Goal: Information Seeking & Learning: Check status

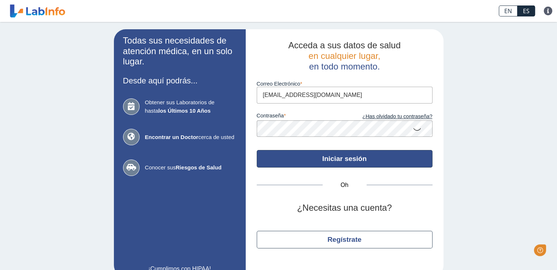
click at [291, 160] on button "Iniciar sesión" at bounding box center [345, 159] width 176 height 18
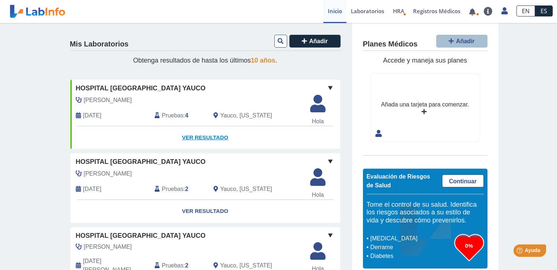
drag, startPoint x: 291, startPoint y: 160, endPoint x: 159, endPoint y: 142, distance: 132.8
click at [208, 138] on font "Ver resultado" at bounding box center [205, 137] width 46 height 6
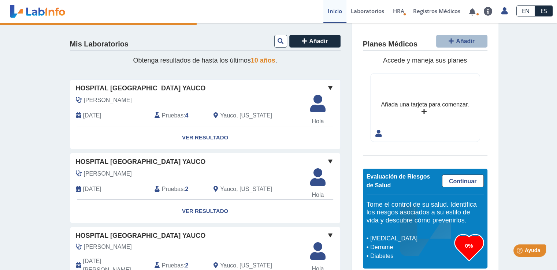
click at [174, 115] on font "Pruebas" at bounding box center [173, 115] width 22 height 6
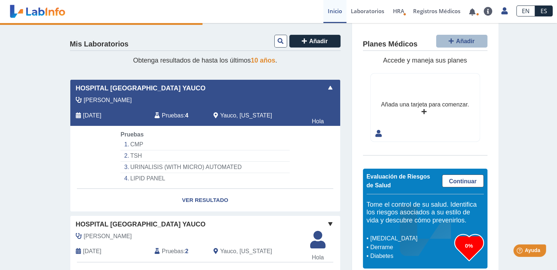
click at [174, 115] on font "Pruebas" at bounding box center [173, 115] width 22 height 6
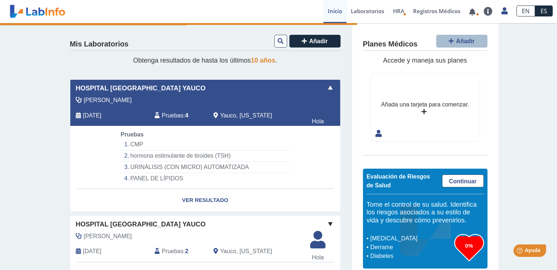
click at [134, 145] on font "CMP" at bounding box center [136, 144] width 13 height 6
drag, startPoint x: 134, startPoint y: 148, endPoint x: 136, endPoint y: 141, distance: 6.4
click at [136, 141] on font "CMP" at bounding box center [136, 144] width 13 height 6
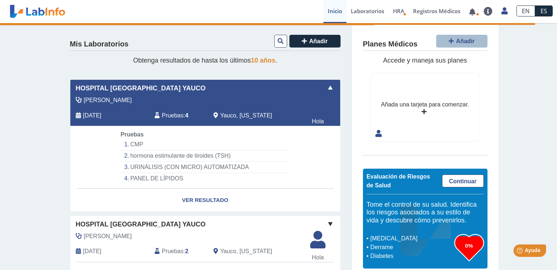
click at [167, 116] on font "Pruebas" at bounding box center [173, 115] width 22 height 6
drag, startPoint x: 170, startPoint y: 118, endPoint x: 167, endPoint y: 110, distance: 8.6
click at [167, 111] on div "Pruebas : 4" at bounding box center [178, 116] width 59 height 10
click at [166, 111] on span "Pruebas" at bounding box center [173, 115] width 22 height 9
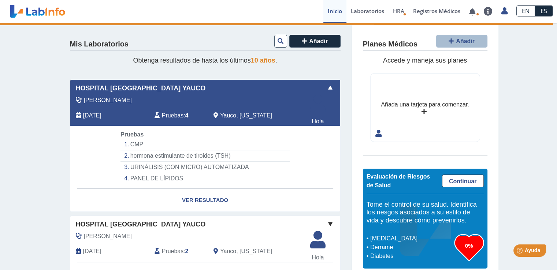
click at [166, 111] on span "Pruebas" at bounding box center [173, 115] width 22 height 9
drag, startPoint x: 166, startPoint y: 111, endPoint x: 362, endPoint y: 12, distance: 219.9
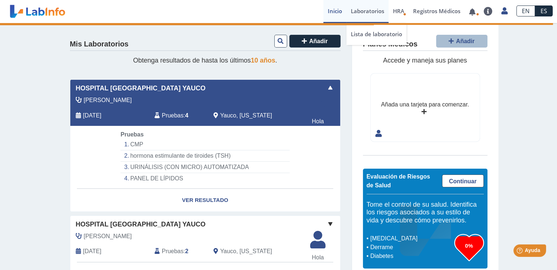
click at [362, 12] on font "Laboratorios" at bounding box center [367, 10] width 33 height 7
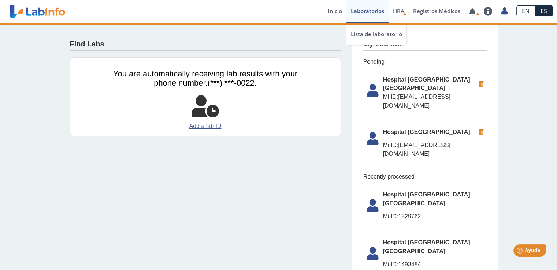
click at [362, 12] on font "Laboratorios" at bounding box center [367, 10] width 33 height 7
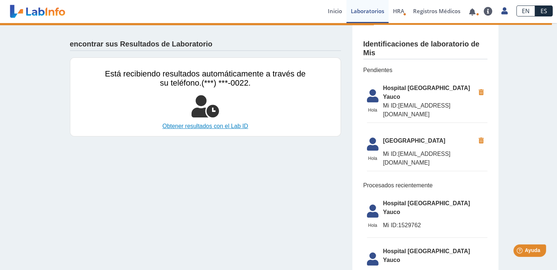
click at [230, 125] on font "Obtener resultados con el Lab ID" at bounding box center [205, 126] width 86 height 6
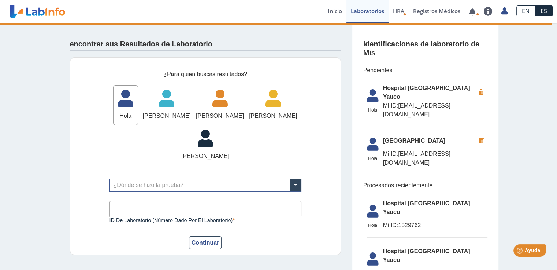
drag, startPoint x: 230, startPoint y: 125, endPoint x: 362, endPoint y: 39, distance: 157.3
click at [366, 11] on font "Laboratorios" at bounding box center [367, 10] width 33 height 7
click at [365, 9] on font "Laboratorios" at bounding box center [367, 10] width 33 height 7
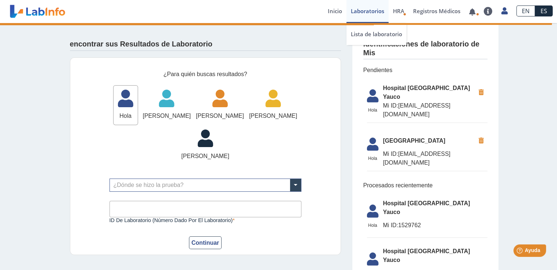
click at [365, 9] on font "Laboratorios" at bounding box center [367, 10] width 33 height 7
click at [330, 13] on font "Inicio" at bounding box center [335, 10] width 14 height 7
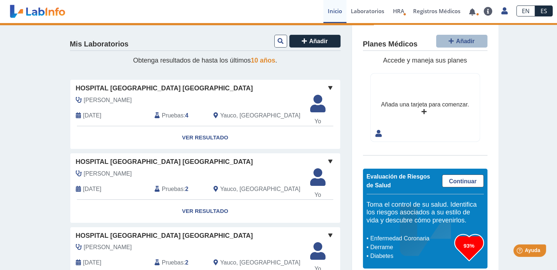
click at [330, 13] on font "Inicio" at bounding box center [335, 10] width 14 height 7
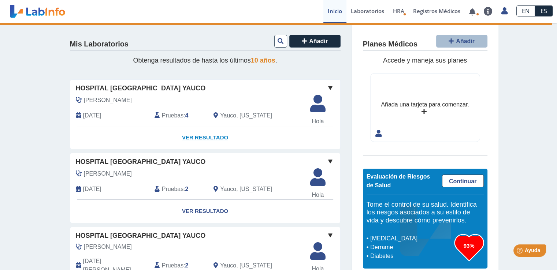
click at [193, 140] on font "Ver resultado" at bounding box center [205, 137] width 46 height 6
click at [193, 139] on font "Ver resultado" at bounding box center [205, 137] width 46 height 6
click at [162, 115] on font "Pruebas" at bounding box center [173, 115] width 22 height 6
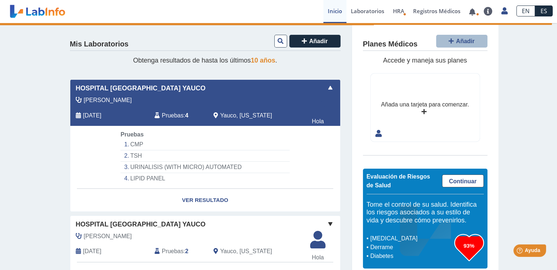
click at [162, 115] on font "Pruebas" at bounding box center [173, 115] width 22 height 6
click at [130, 142] on font "CMP" at bounding box center [136, 144] width 13 height 6
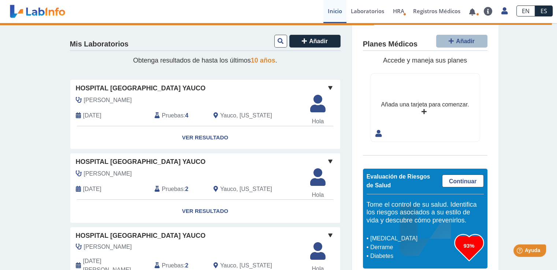
drag, startPoint x: 130, startPoint y: 142, endPoint x: 208, endPoint y: 150, distance: 78.5
click at [205, 154] on div "Hospital Pavía Yauco Ortiz Oramas, Alexandra 14 de julio de 2025 Pruebas : 2 Ya…" at bounding box center [205, 177] width 270 height 46
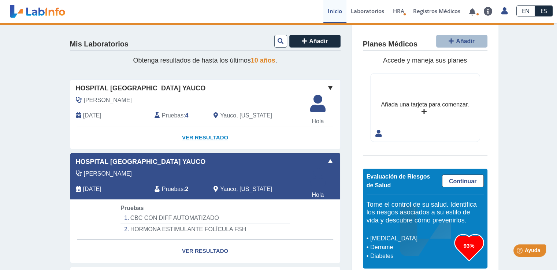
click at [202, 137] on font "Ver resultado" at bounding box center [205, 137] width 46 height 6
click at [217, 138] on font "Ver resultado" at bounding box center [205, 137] width 46 height 6
click at [218, 136] on font "Ver resultado" at bounding box center [205, 137] width 46 height 6
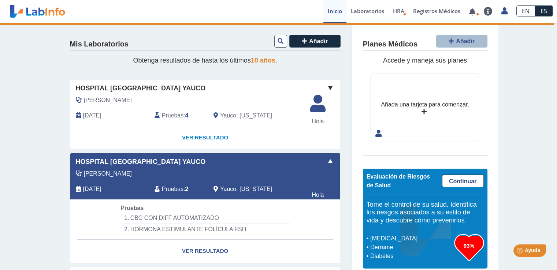
click at [204, 135] on font "Ver resultado" at bounding box center [205, 137] width 46 height 6
click at [178, 115] on font "Pruebas" at bounding box center [173, 115] width 22 height 6
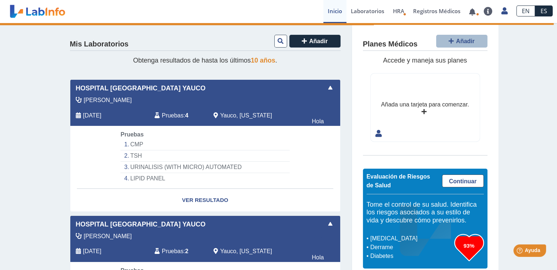
click at [178, 115] on font "Pruebas" at bounding box center [173, 115] width 22 height 6
click at [191, 200] on font "Ver resultado" at bounding box center [205, 200] width 46 height 6
click at [190, 197] on font "Ver resultado" at bounding box center [205, 200] width 46 height 6
click at [191, 195] on link "Ver resultado" at bounding box center [205, 200] width 270 height 23
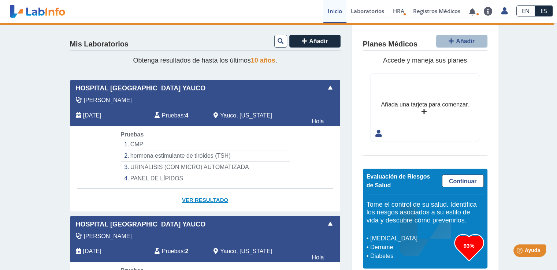
click at [191, 195] on link "Ver resultado" at bounding box center [205, 200] width 270 height 23
click at [101, 115] on font "6 de octubre de 2025" at bounding box center [92, 115] width 18 height 6
click at [197, 157] on font "hormona estimulante de tiroides (TSH)" at bounding box center [180, 156] width 100 height 6
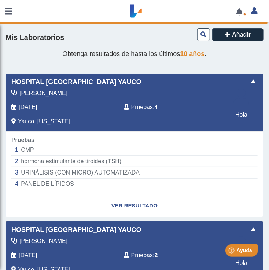
click at [28, 150] on font "CMP" at bounding box center [27, 150] width 13 height 6
click at [119, 204] on font "Ver resultado" at bounding box center [134, 206] width 46 height 6
click at [26, 166] on li "hormona estimulante de tiroides (TSH)" at bounding box center [134, 161] width 246 height 11
drag, startPoint x: 26, startPoint y: 166, endPoint x: 25, endPoint y: 162, distance: 4.5
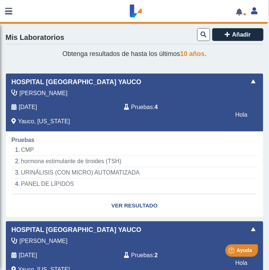
click at [25, 162] on li "hormona estimulante de tiroides (TSH)" at bounding box center [134, 161] width 246 height 11
click at [25, 161] on font "hormona estimulante de tiroides (TSH)" at bounding box center [71, 161] width 100 height 6
click at [37, 171] on font "URINÁLISIS (CON MICRO) AUTOMATIZADA" at bounding box center [80, 173] width 119 height 6
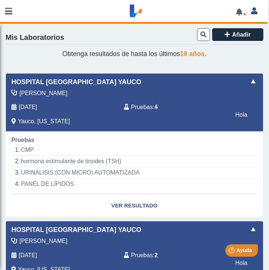
click at [37, 171] on font "URINÁLISIS (CON MICRO) AUTOMATIZADA" at bounding box center [80, 173] width 119 height 6
click at [69, 185] on font "PANEL DE LÍPIDOS" at bounding box center [47, 184] width 53 height 6
click at [69, 184] on font "PANEL DE LÍPIDOS" at bounding box center [47, 184] width 53 height 6
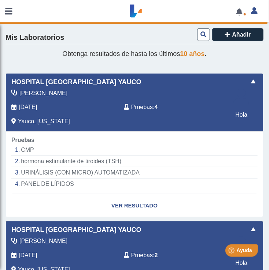
click at [69, 184] on font "PANEL DE LÍPIDOS" at bounding box center [47, 184] width 53 height 6
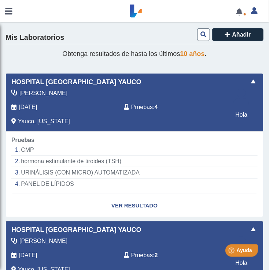
click at [249, 82] on span at bounding box center [253, 81] width 9 height 9
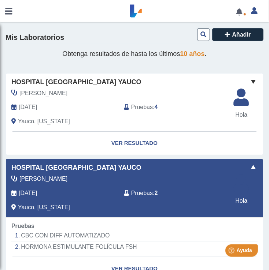
click at [235, 201] on font "Hola" at bounding box center [241, 201] width 12 height 6
click at [122, 144] on font "Ver resultado" at bounding box center [134, 143] width 46 height 6
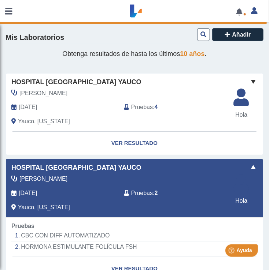
drag, startPoint x: 122, startPoint y: 144, endPoint x: 552, endPoint y: 7, distance: 451.5
click at [269, 7] on html "Hospital Pavía Yauco envió nuevos resultados de laboratorio Para Carmen T. – ha…" at bounding box center [134, 135] width 269 height 270
click at [140, 107] on font "Pruebas" at bounding box center [142, 107] width 22 height 6
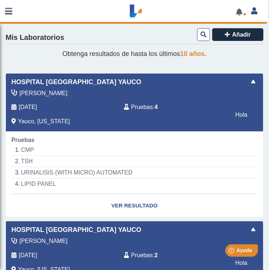
click at [140, 107] on font "Pruebas" at bounding box center [142, 107] width 22 height 6
click at [23, 150] on li "CMP" at bounding box center [134, 150] width 246 height 11
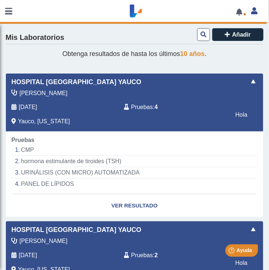
click at [23, 150] on font "CMP" at bounding box center [27, 150] width 13 height 6
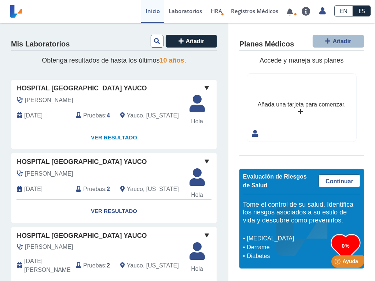
click at [122, 141] on font "Ver resultado" at bounding box center [114, 137] width 46 height 6
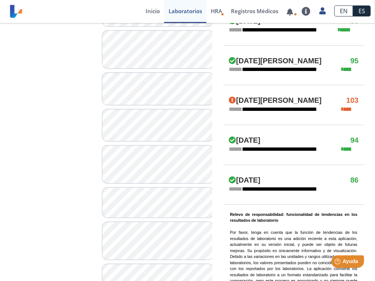
scroll to position [381, 0]
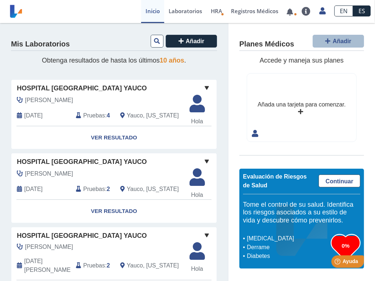
click at [92, 118] on font "Pruebas" at bounding box center [94, 115] width 22 height 6
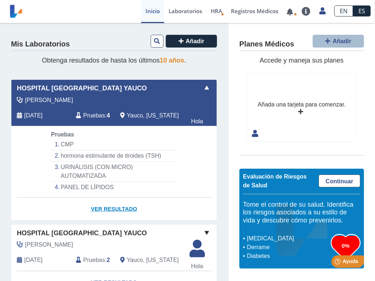
click at [121, 212] on font "Ver resultado" at bounding box center [114, 209] width 46 height 6
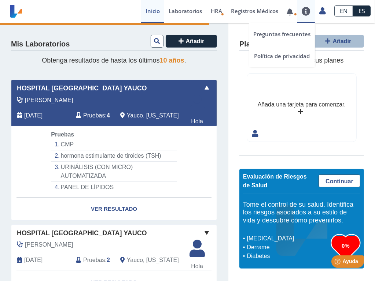
click at [303, 12] on link at bounding box center [306, 11] width 18 height 9
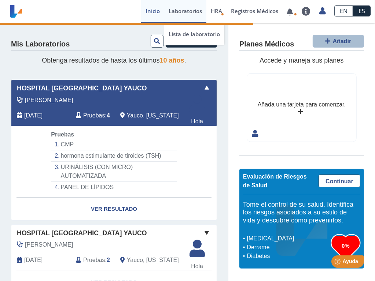
click at [186, 11] on font "Laboratorios" at bounding box center [185, 10] width 33 height 7
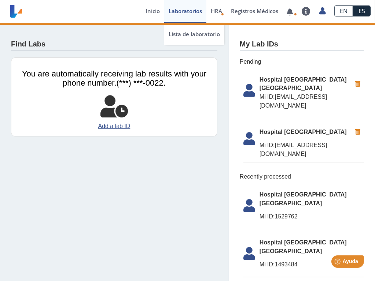
click at [186, 11] on font "Laboratorios" at bounding box center [185, 10] width 33 height 7
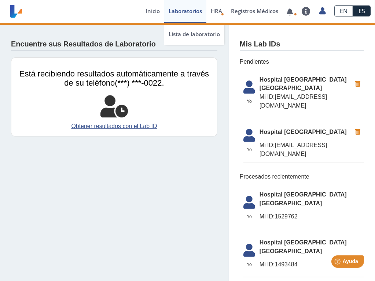
click at [186, 11] on font "Laboratorios" at bounding box center [185, 10] width 33 height 7
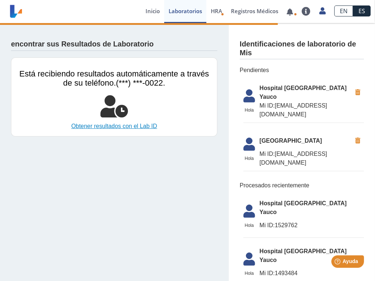
click at [121, 125] on font "Obtener resultados con el Lab ID" at bounding box center [114, 126] width 86 height 6
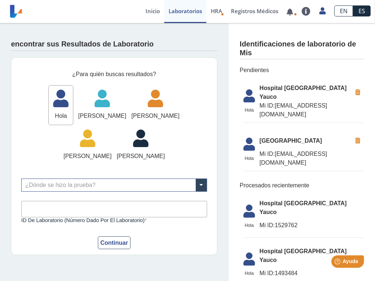
click at [67, 114] on font "Hola" at bounding box center [61, 116] width 12 height 6
click at [287, 13] on link at bounding box center [290, 11] width 15 height 5
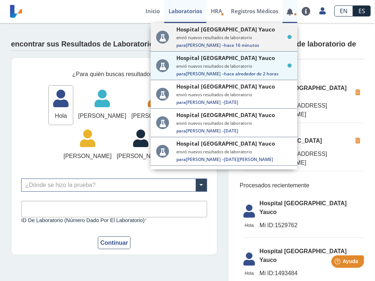
click at [257, 44] on span "Para Carmen T. – hace 16 minutos" at bounding box center [233, 45] width 115 height 6
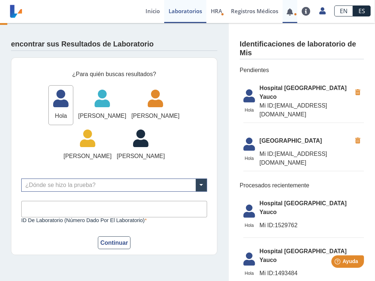
click at [257, 44] on ion-app "Hospital Pavía Yauco envió nuevos resultados de laboratorio Para Carmen T. – ha…" at bounding box center [187, 140] width 375 height 281
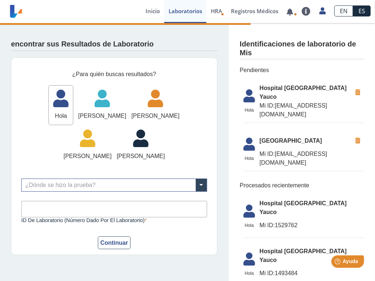
click at [257, 44] on font "Identificaciones de laboratorio de Mis" at bounding box center [298, 48] width 116 height 17
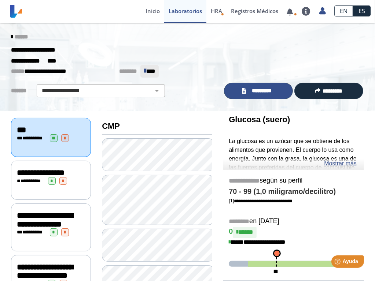
click at [260, 91] on font "*********" at bounding box center [262, 90] width 20 height 5
click at [48, 185] on span "*" at bounding box center [52, 181] width 8 height 8
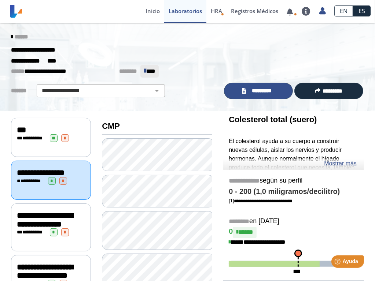
click at [268, 89] on font "*********" at bounding box center [262, 90] width 20 height 5
click at [36, 274] on div "**********" at bounding box center [51, 279] width 80 height 48
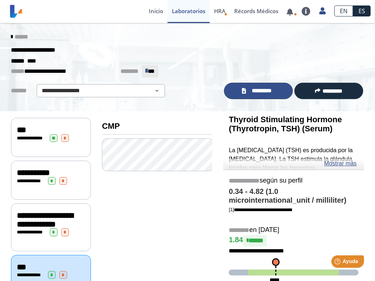
click at [269, 91] on span "*********" at bounding box center [261, 91] width 27 height 8
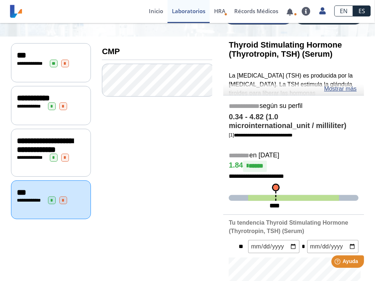
scroll to position [88, 0]
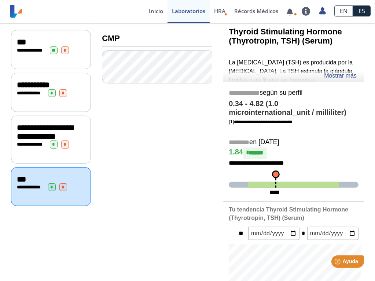
click at [49, 191] on span "*" at bounding box center [52, 188] width 8 height 8
click at [23, 184] on span "***" at bounding box center [21, 180] width 9 height 8
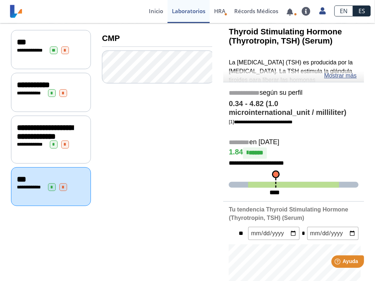
click at [23, 184] on span "***" at bounding box center [21, 180] width 9 height 8
drag, startPoint x: 23, startPoint y: 184, endPoint x: 49, endPoint y: 192, distance: 26.9
click at [49, 192] on div "**********" at bounding box center [51, 186] width 80 height 39
click at [49, 191] on span "*" at bounding box center [52, 188] width 8 height 8
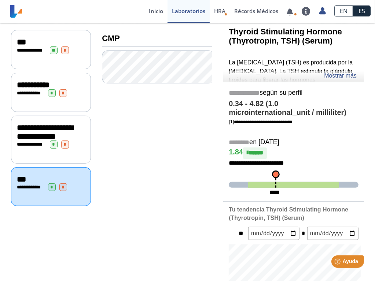
click at [49, 191] on span "*" at bounding box center [52, 188] width 8 height 8
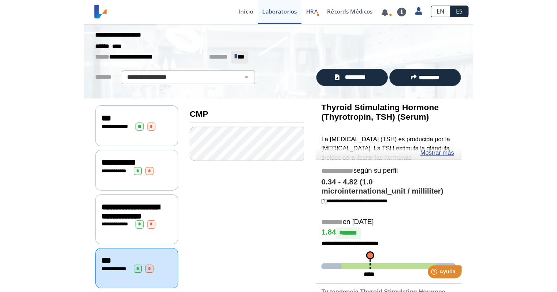
scroll to position [10, 0]
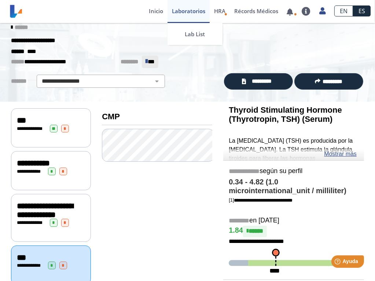
click at [210, 1] on link "Laboratorios" at bounding box center [188, 11] width 42 height 23
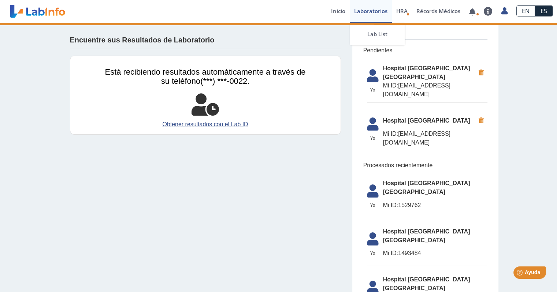
click at [358, 1] on link "Laboratorios" at bounding box center [371, 11] width 42 height 23
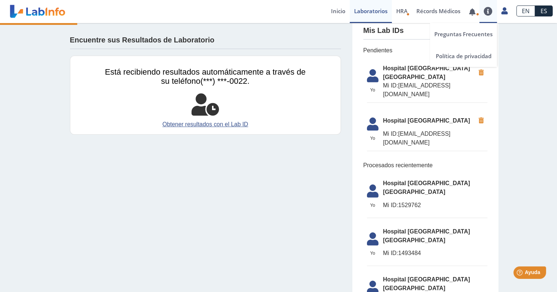
click at [374, 11] on link at bounding box center [489, 11] width 18 height 9
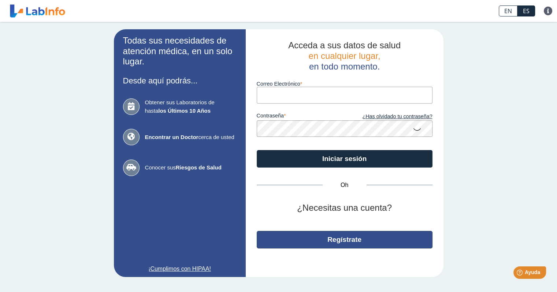
type input "cjtorres329@gmail.com"
click at [336, 241] on font "Regístrate" at bounding box center [345, 240] width 34 height 8
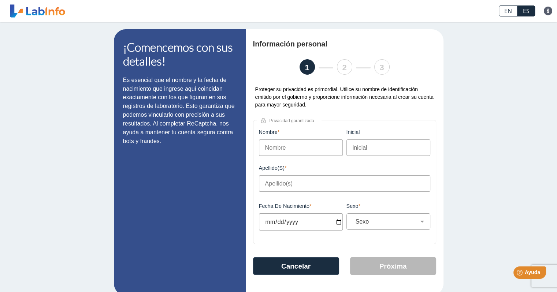
click at [528, 11] on font "ES" at bounding box center [526, 11] width 7 height 8
drag, startPoint x: 528, startPoint y: 11, endPoint x: 527, endPoint y: 17, distance: 6.4
click at [527, 17] on app-translation-input "EN ES" at bounding box center [517, 11] width 45 height 22
click at [99, 71] on div "¡Comencemos con sus detalles! Es esencial que el nombre y la fecha de nacimient…" at bounding box center [278, 162] width 557 height 281
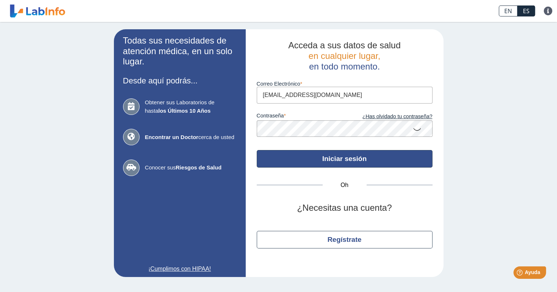
type input "[EMAIL_ADDRESS][DOMAIN_NAME]"
click at [347, 162] on font "Iniciar sesión" at bounding box center [344, 159] width 44 height 8
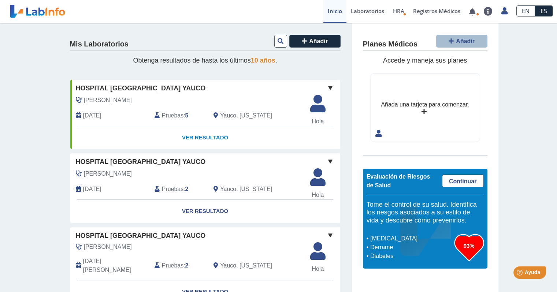
click at [202, 138] on font "Ver resultado" at bounding box center [205, 137] width 46 height 6
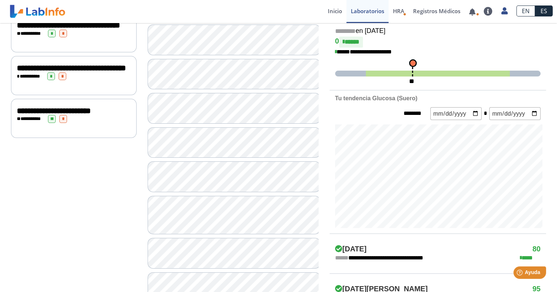
scroll to position [181, 0]
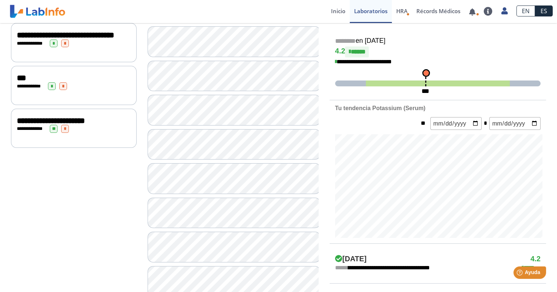
click at [53, 133] on span "**" at bounding box center [54, 129] width 8 height 8
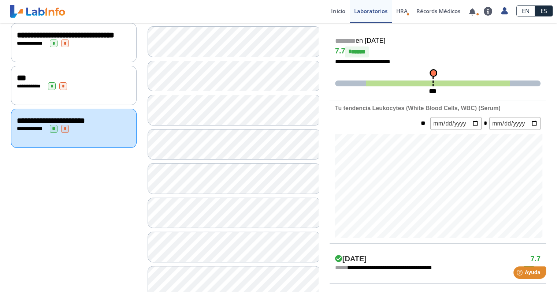
click at [49, 130] on div "**********" at bounding box center [74, 129] width 114 height 8
click at [41, 124] on span "**********" at bounding box center [51, 121] width 68 height 8
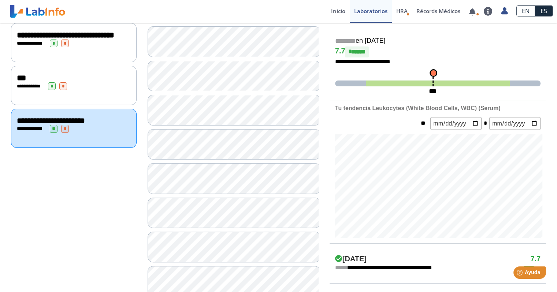
click at [41, 124] on span "**********" at bounding box center [51, 121] width 68 height 8
drag, startPoint x: 41, startPoint y: 124, endPoint x: 51, endPoint y: 127, distance: 10.6
click at [51, 125] on span "**********" at bounding box center [51, 121] width 68 height 8
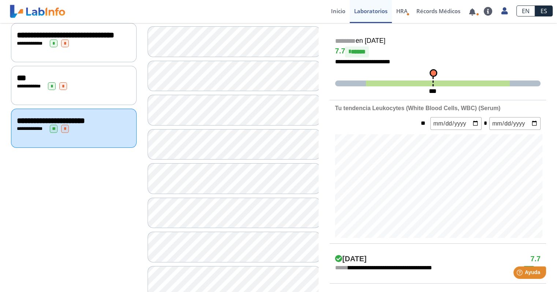
click at [51, 125] on span "**********" at bounding box center [51, 121] width 68 height 8
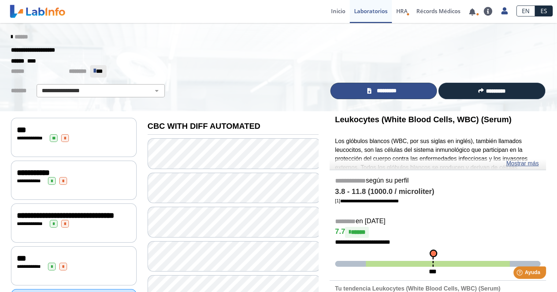
click at [385, 92] on span "*********" at bounding box center [386, 91] width 27 height 8
